Goal: Task Accomplishment & Management: Manage account settings

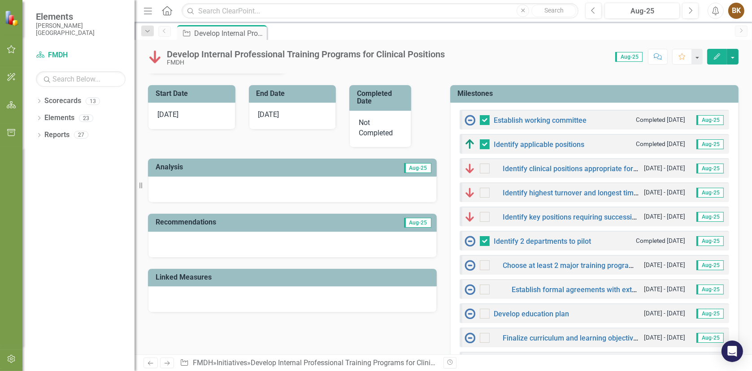
scroll to position [224, 0]
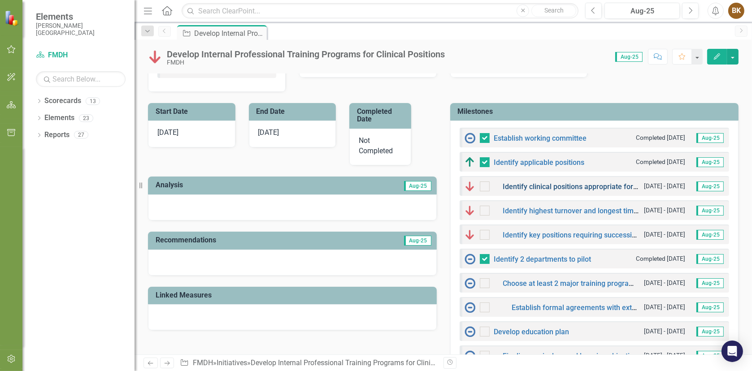
click at [565, 184] on link "Identify clinical positions appropriate for on-site education." at bounding box center [598, 186] width 190 height 9
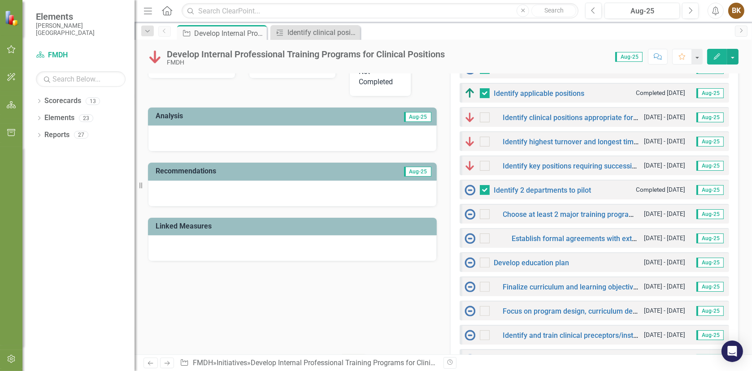
scroll to position [314, 0]
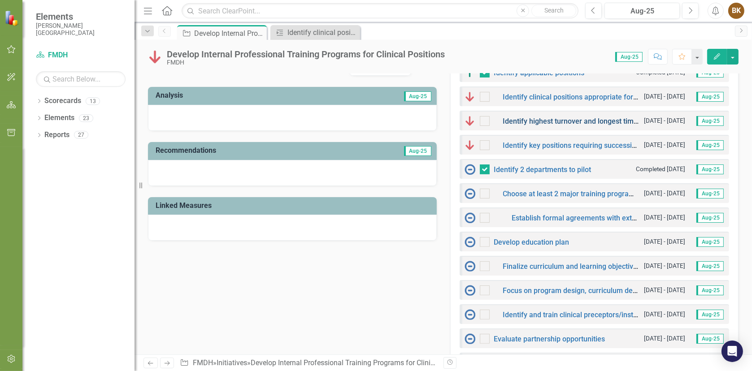
click at [568, 117] on link "Identify highest turnover and longest time to fill positions" at bounding box center [594, 121] width 183 height 9
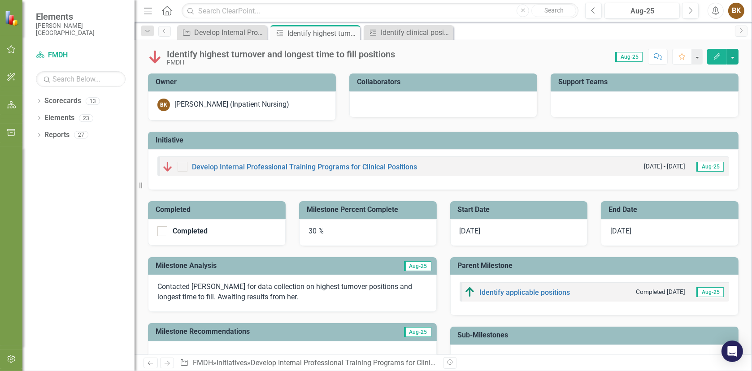
click at [309, 229] on div "30 %" at bounding box center [368, 232] width 138 height 27
click at [715, 56] on icon "Edit" at bounding box center [717, 56] width 8 height 6
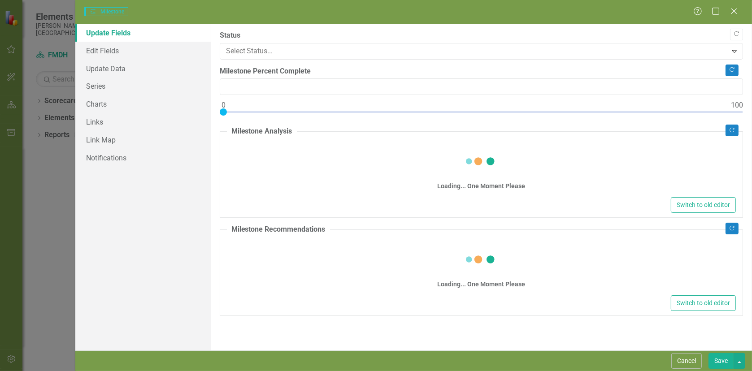
type input "30"
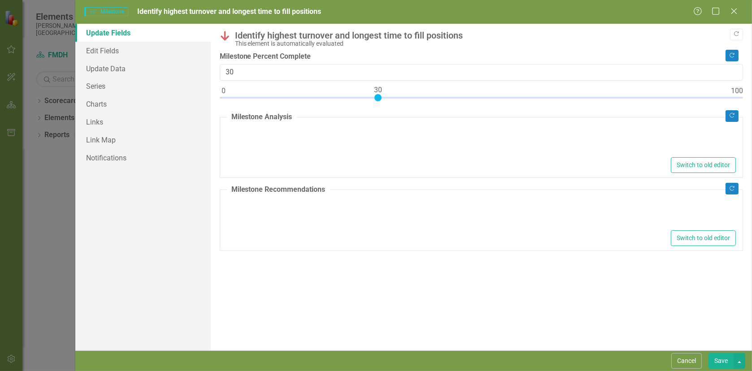
type textarea "<p>Contacted [PERSON_NAME] for data collection on highest turnover positions an…"
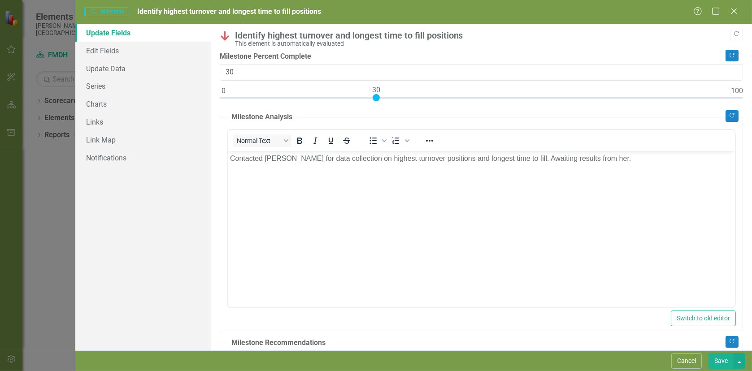
type input "100"
click at [735, 96] on div at bounding box center [481, 99] width 523 height 11
click at [598, 161] on p "Contacted [PERSON_NAME] for data collection on highest turnover positions and l…" at bounding box center [480, 158] width 502 height 11
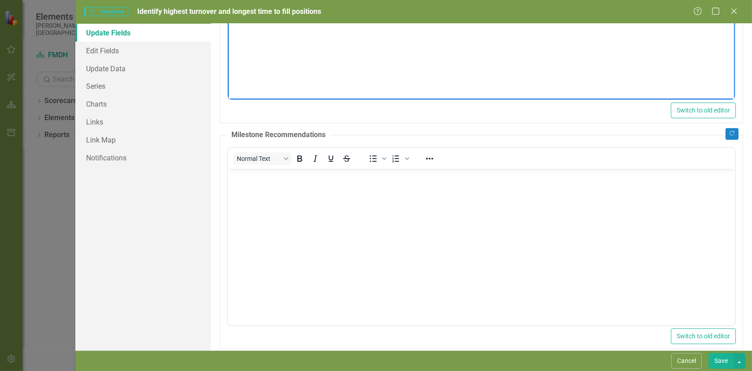
scroll to position [219, 0]
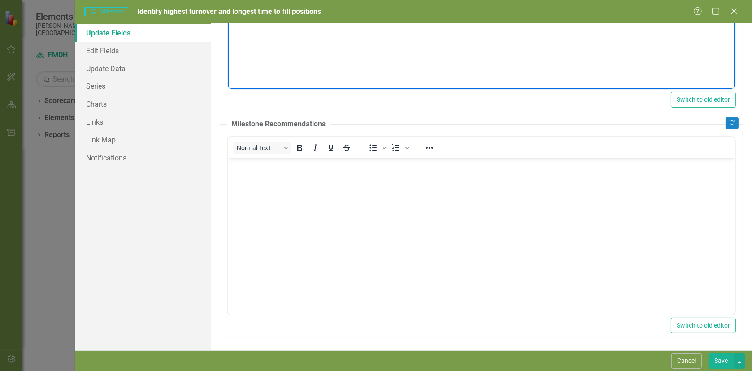
click at [268, 173] on body "Rich Text Area. Press ALT-0 for help." at bounding box center [480, 225] width 507 height 134
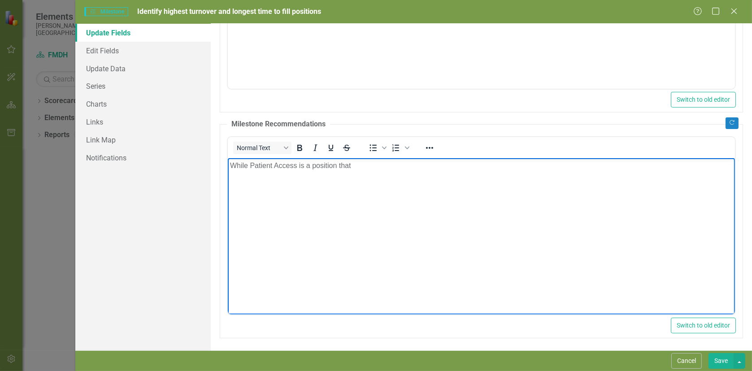
drag, startPoint x: 353, startPoint y: 165, endPoint x: 450, endPoint y: 327, distance: 188.5
click at [227, 169] on html "While Patient Access is a position that" at bounding box center [480, 225] width 507 height 134
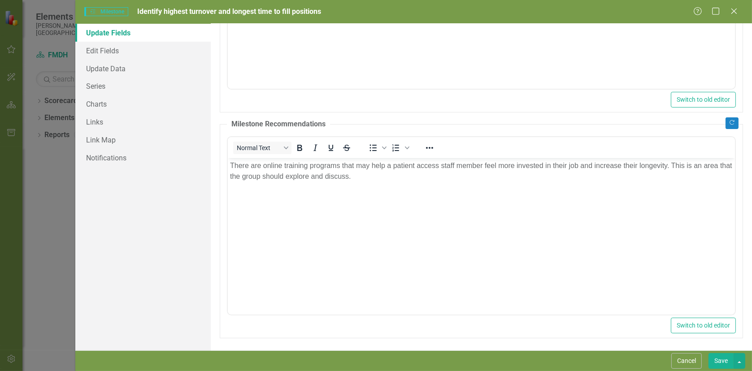
click at [725, 363] on button "Save" at bounding box center [720, 361] width 25 height 16
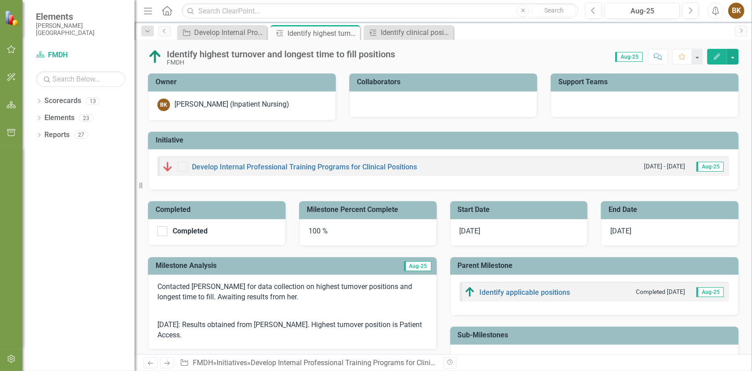
click at [674, 166] on small "[DATE] - [DATE]" at bounding box center [664, 166] width 41 height 9
click at [167, 167] on img at bounding box center [167, 166] width 11 height 11
click at [212, 169] on link "Develop Internal Professional Training Programs for Clinical Positions" at bounding box center [304, 167] width 225 height 9
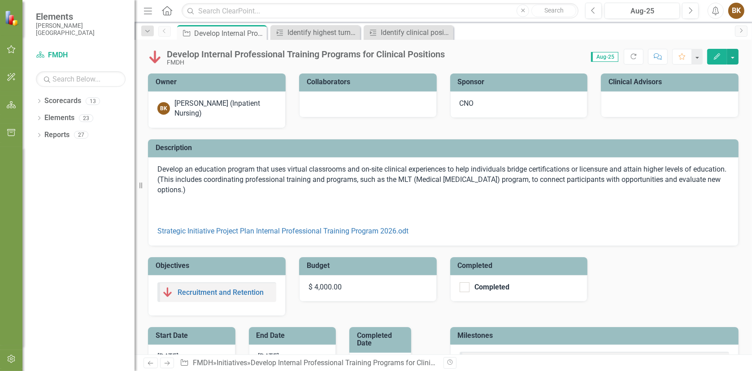
checkbox input "false"
checkbox input "true"
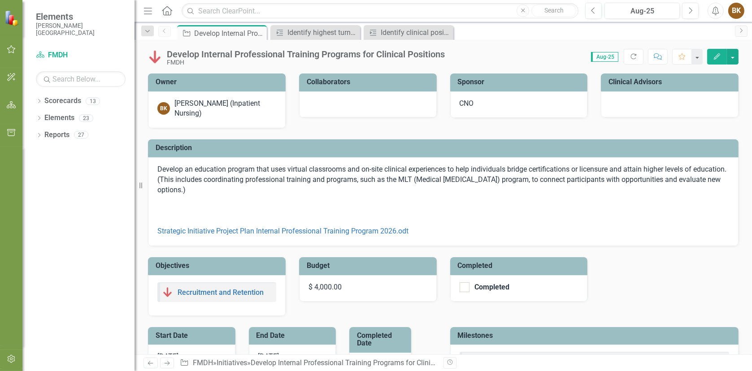
checkbox input "true"
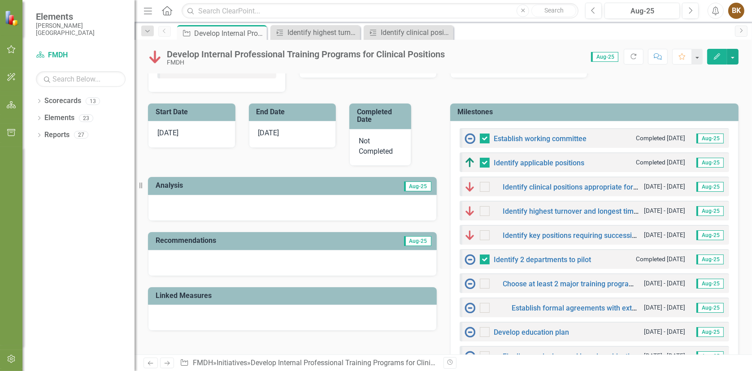
scroll to position [224, 0]
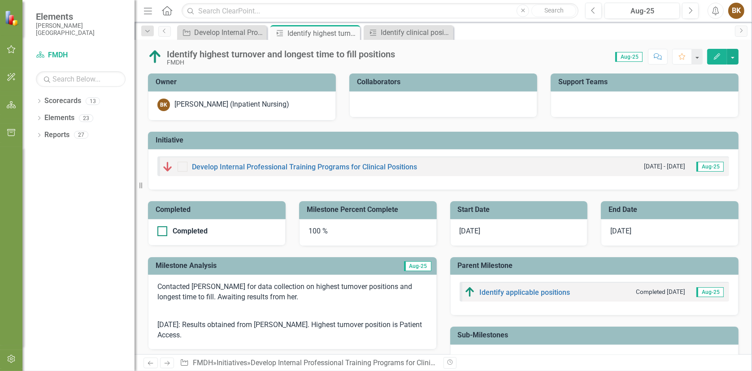
click at [161, 230] on input "Completed" at bounding box center [160, 229] width 6 height 6
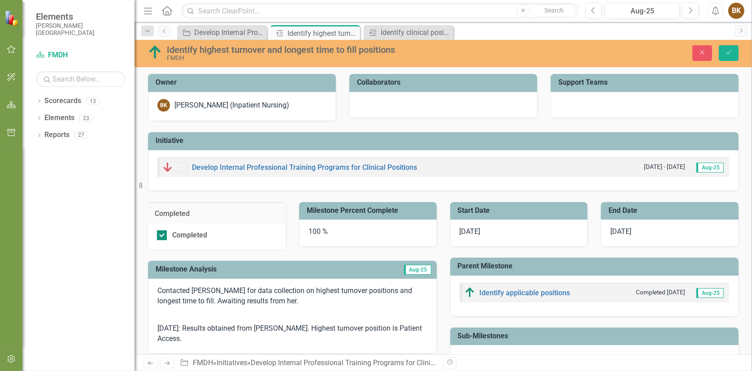
click at [159, 236] on div at bounding box center [162, 235] width 10 height 10
click at [159, 236] on input "Completed" at bounding box center [160, 233] width 6 height 6
click at [160, 234] on input "Completed" at bounding box center [160, 233] width 6 height 6
click at [162, 234] on input "Completed" at bounding box center [160, 233] width 6 height 6
checkbox input "false"
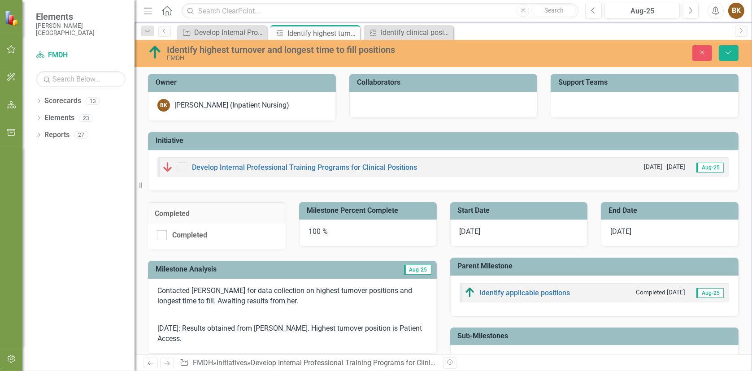
click at [251, 290] on p "Contacted [PERSON_NAME] for data collection on highest turnover positions and l…" at bounding box center [292, 297] width 270 height 22
click at [407, 269] on span "Aug-25" at bounding box center [417, 270] width 27 height 10
click at [346, 303] on p "Contacted [PERSON_NAME] for data collection on highest turnover positions and l…" at bounding box center [292, 297] width 270 height 22
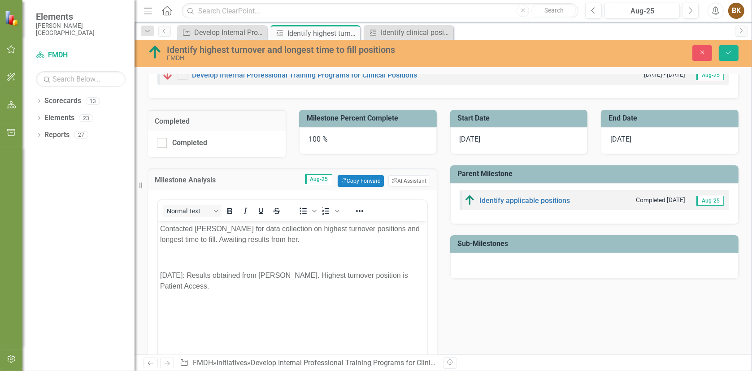
scroll to position [134, 0]
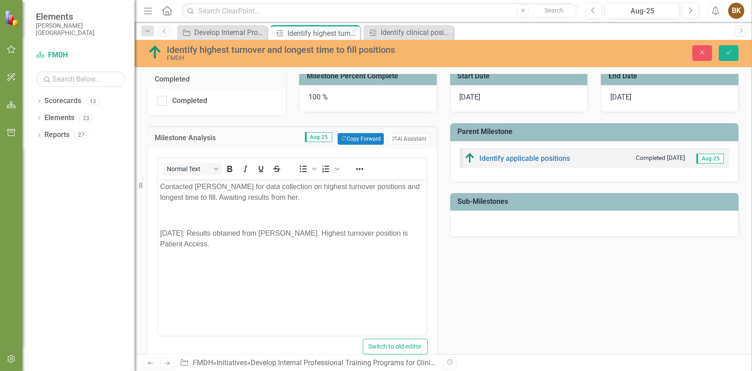
drag, startPoint x: 190, startPoint y: 244, endPoint x: 201, endPoint y: 246, distance: 11.4
click at [193, 245] on p "[DATE]: Results obtained from [PERSON_NAME]. Highest turnover position is Patie…" at bounding box center [292, 239] width 264 height 22
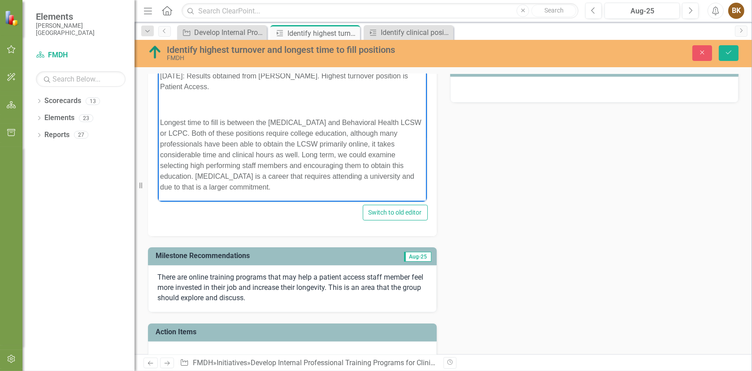
scroll to position [269, 0]
click at [506, 236] on div "Completed Completed Milestone Percent Complete 100 % Milestone Analysis Aug-25 …" at bounding box center [443, 144] width 604 height 445
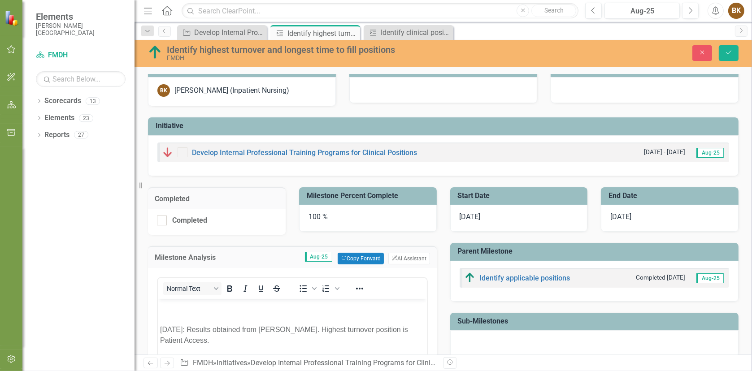
scroll to position [0, 0]
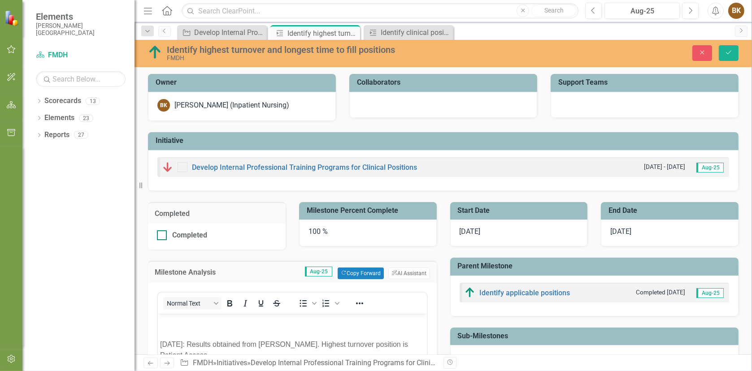
click at [163, 236] on div at bounding box center [162, 235] width 10 height 10
click at [163, 236] on input "Completed" at bounding box center [160, 233] width 6 height 6
checkbox input "true"
click at [726, 54] on icon "Save" at bounding box center [728, 52] width 8 height 6
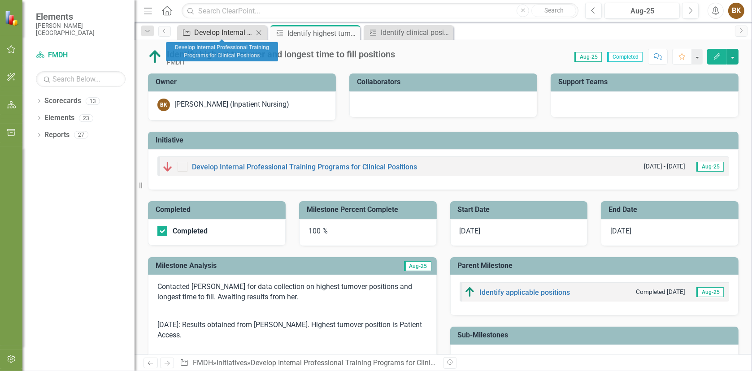
click at [216, 34] on div "Develop Internal Professional Training Programs for Clinical Positions" at bounding box center [223, 32] width 59 height 11
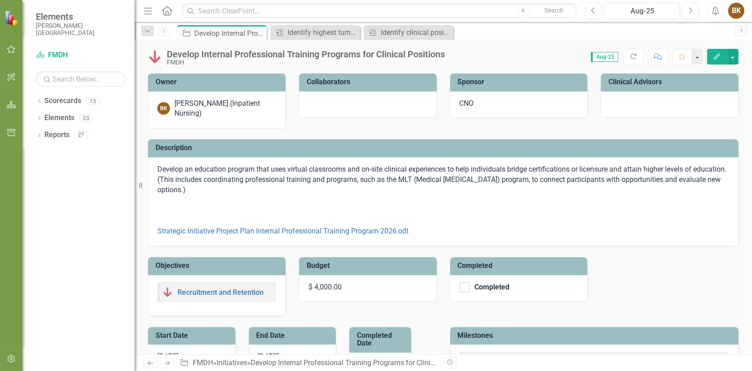
checkbox input "false"
checkbox input "true"
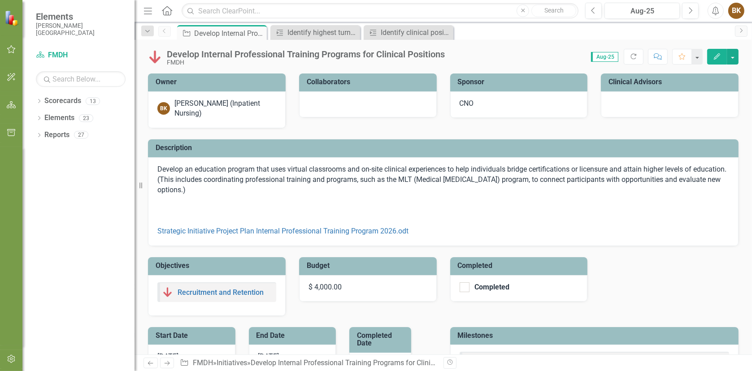
checkbox input "true"
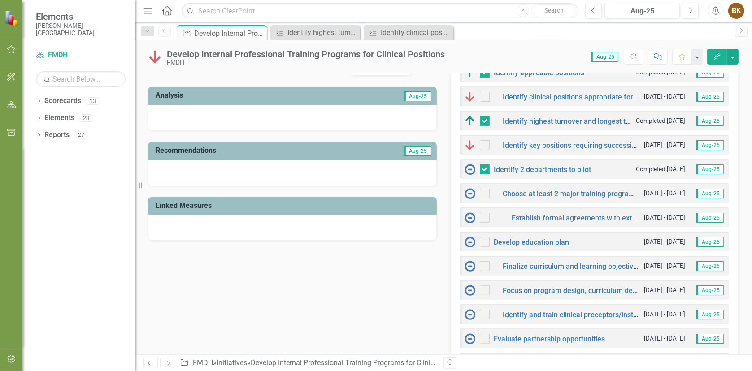
scroll to position [269, 0]
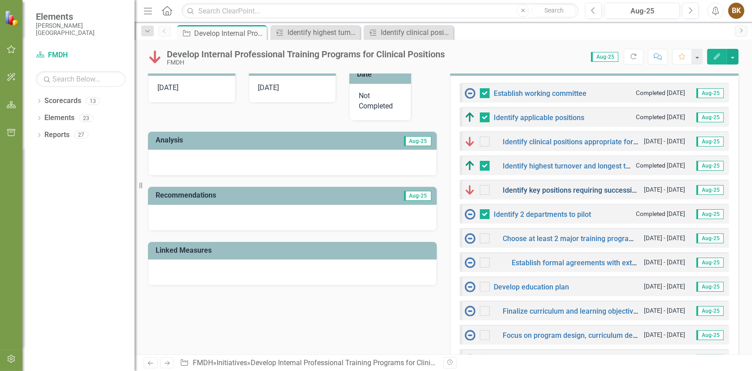
click at [539, 188] on link "Identify key positions requiring succession planning (Leadership, difficult-to-…" at bounding box center [733, 190] width 460 height 9
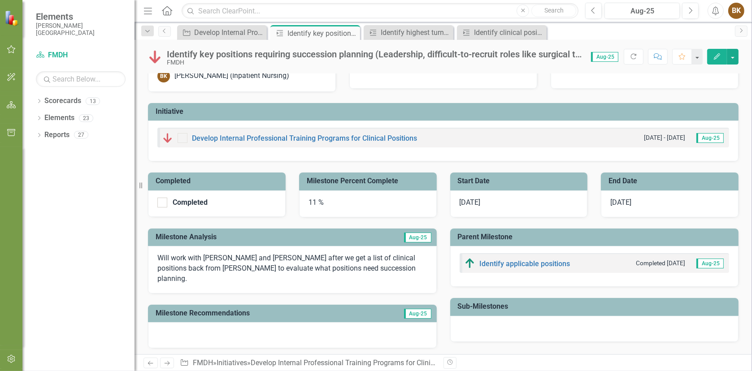
scroll to position [45, 0]
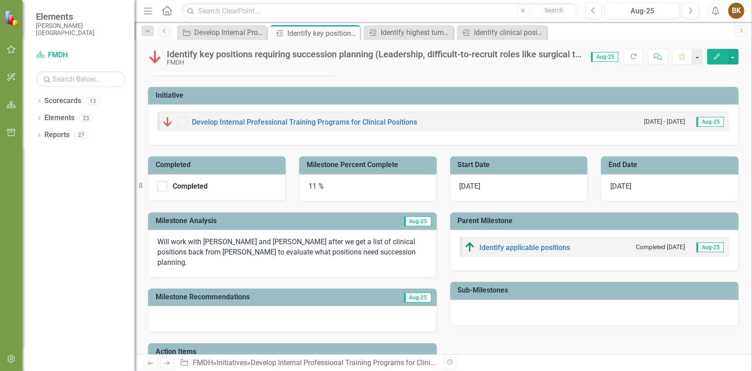
click at [566, 57] on div "Identify key positions requiring succession planning (Leadership, difficult-to-…" at bounding box center [374, 54] width 415 height 10
click at [579, 53] on div "Identify key positions requiring succession planning (Leadership, difficult-to-…" at bounding box center [374, 54] width 415 height 10
click at [561, 53] on div "Identify key positions requiring succession planning (Leadership, difficult-to-…" at bounding box center [374, 54] width 415 height 10
click at [227, 30] on div "Develop Internal Professional Training Programs for Clinical Positions" at bounding box center [223, 32] width 59 height 11
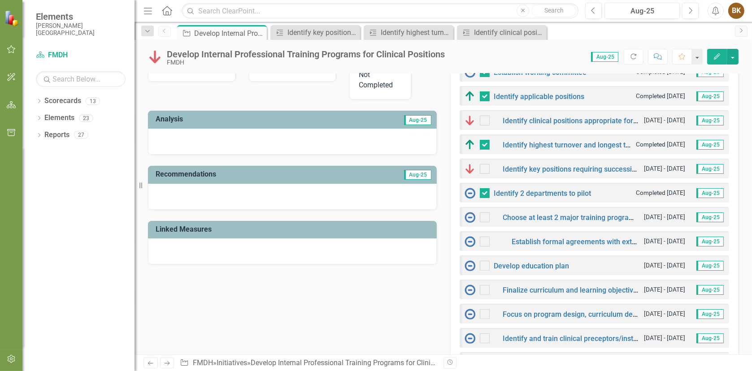
scroll to position [269, 0]
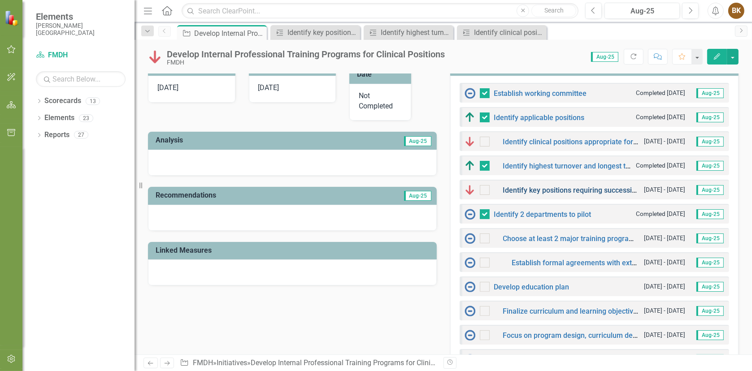
click at [593, 190] on link "Identify key positions requiring succession planning (Leadership, difficult-to-…" at bounding box center [733, 190] width 460 height 9
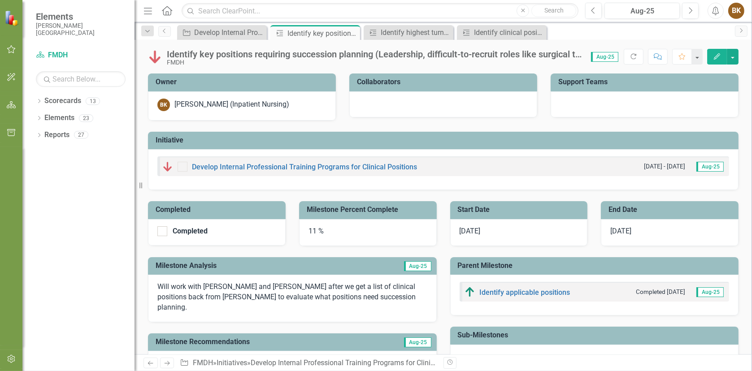
click at [717, 53] on icon "Edit" at bounding box center [717, 56] width 8 height 6
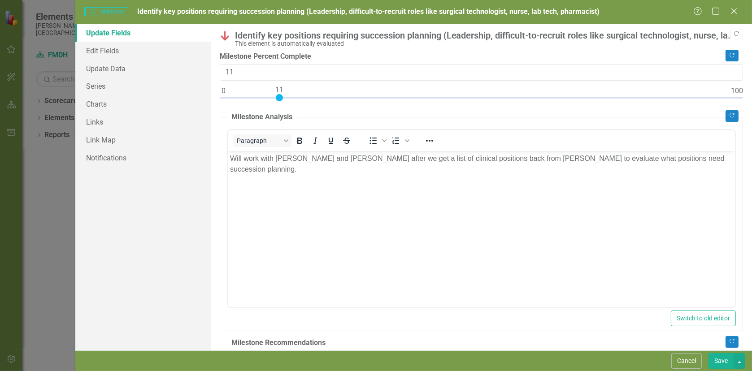
drag, startPoint x: 718, startPoint y: 359, endPoint x: 719, endPoint y: 349, distance: 9.5
click at [718, 359] on button "Save" at bounding box center [720, 361] width 25 height 16
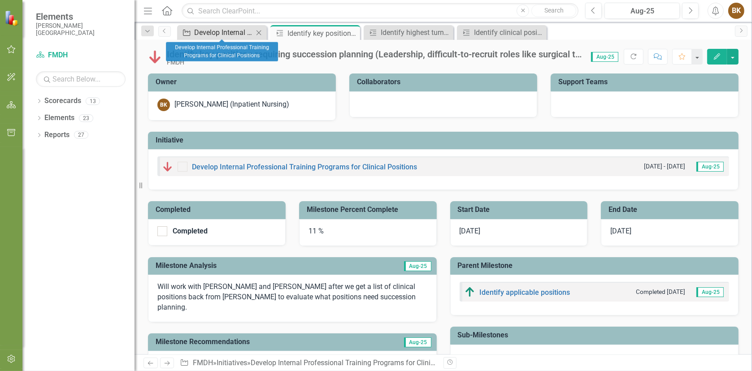
click at [207, 32] on div "Develop Internal Professional Training Programs for Clinical Positions" at bounding box center [223, 32] width 59 height 11
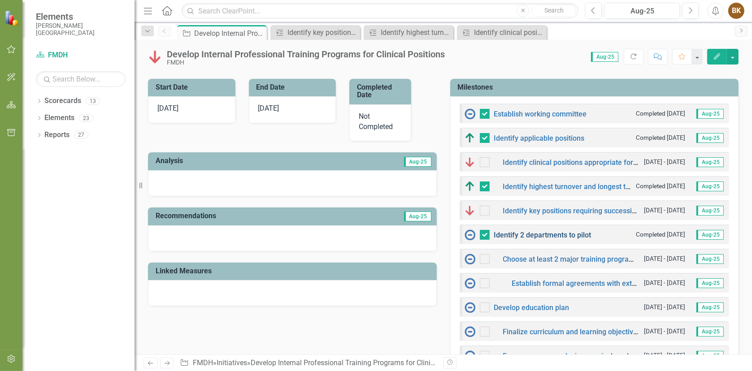
scroll to position [269, 0]
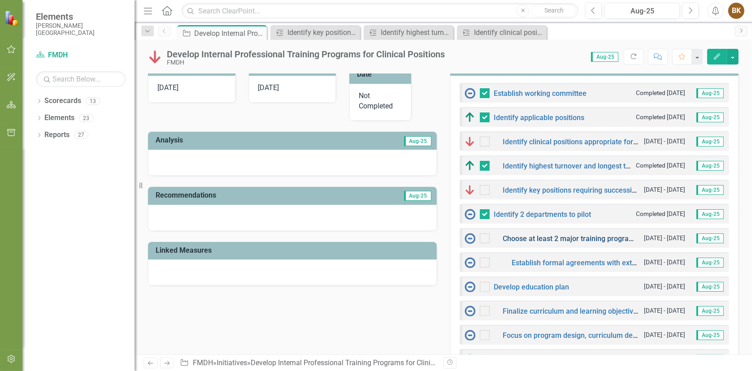
click at [541, 238] on link "Choose at least 2 major training programs to develop, plus optional smaller ups…" at bounding box center [656, 238] width 307 height 9
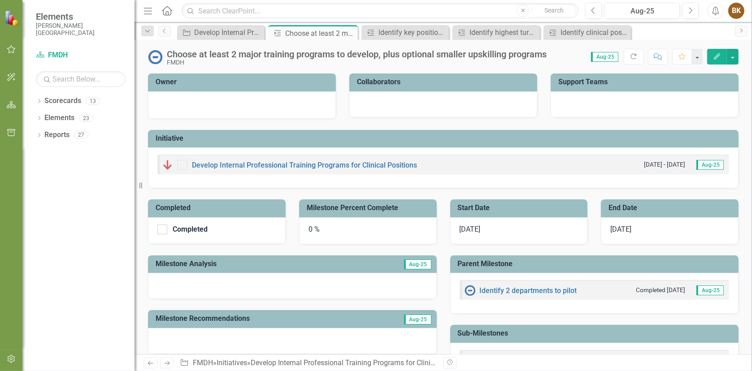
click at [722, 56] on button "Edit" at bounding box center [717, 57] width 20 height 16
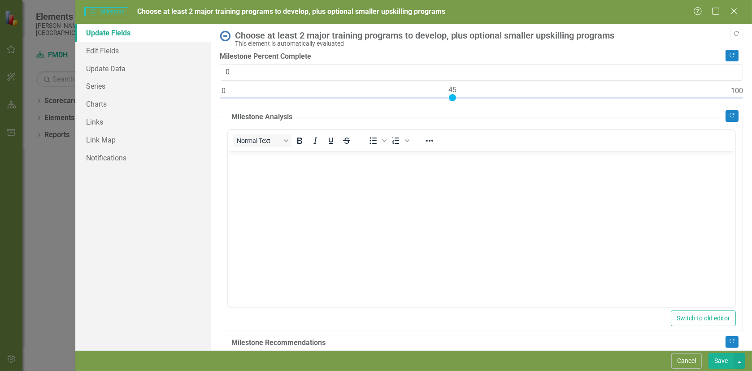
click at [454, 95] on div at bounding box center [481, 99] width 523 height 11
click at [459, 95] on div at bounding box center [481, 99] width 523 height 11
click at [473, 96] on div at bounding box center [481, 99] width 523 height 11
type input "50"
click at [478, 96] on div at bounding box center [481, 99] width 523 height 11
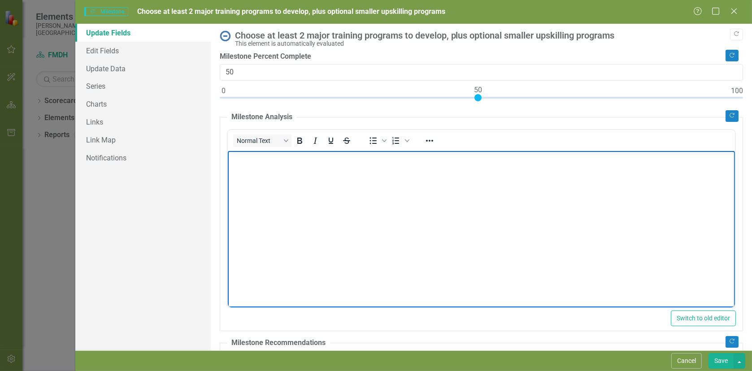
click at [330, 190] on body "Rich Text Area. Press ALT-0 for help." at bounding box center [480, 218] width 507 height 134
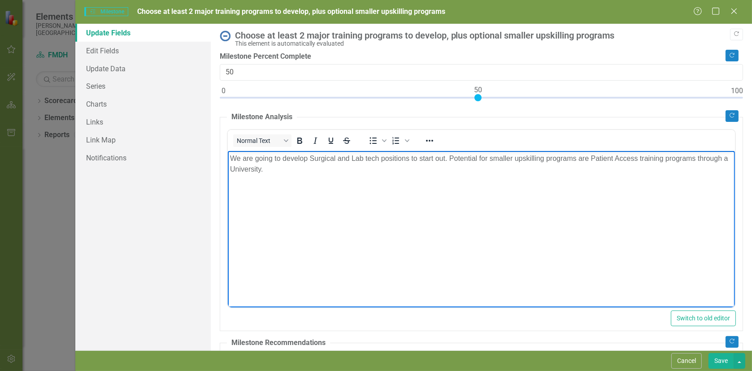
click at [729, 357] on button "Save" at bounding box center [720, 361] width 25 height 16
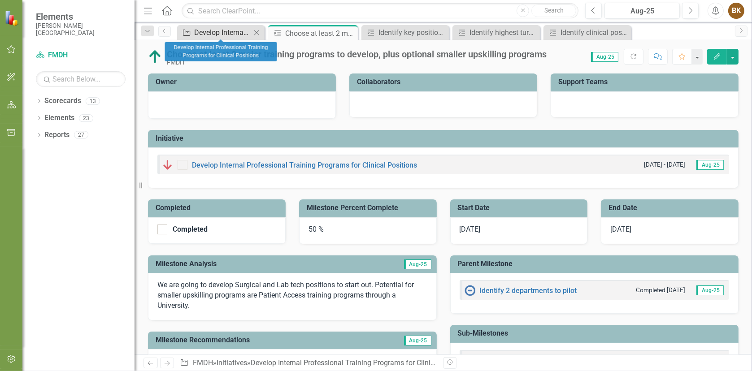
click at [226, 30] on div "Develop Internal Professional Training Programs for Clinical Positions" at bounding box center [222, 32] width 57 height 11
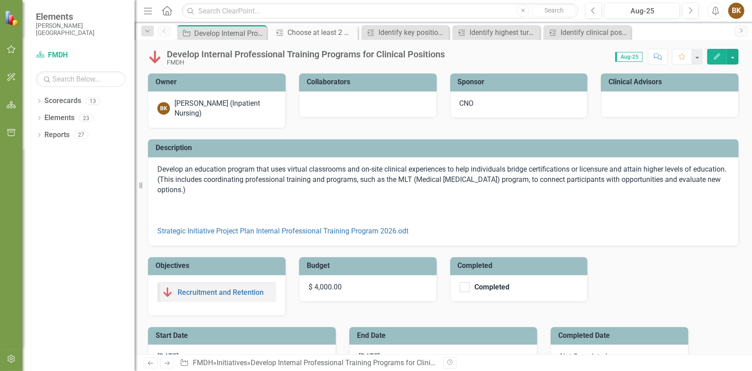
checkbox input "true"
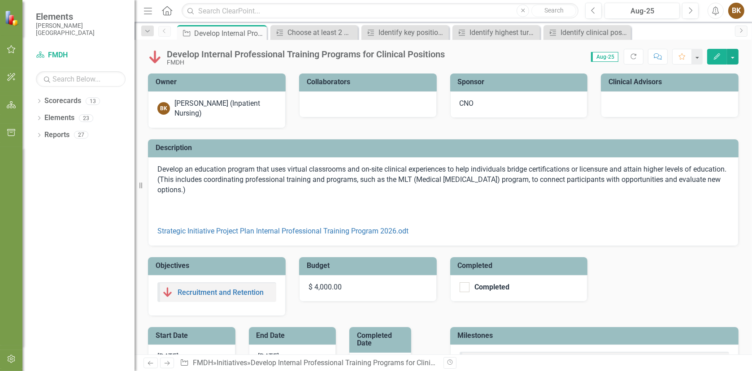
checkbox input "false"
checkbox input "true"
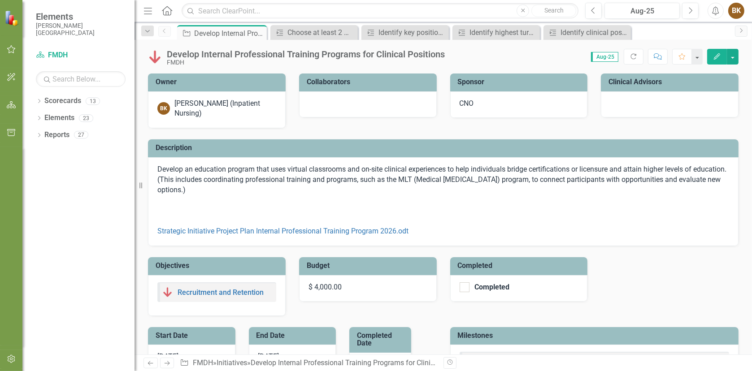
checkbox input "true"
